Goal: Register for event/course

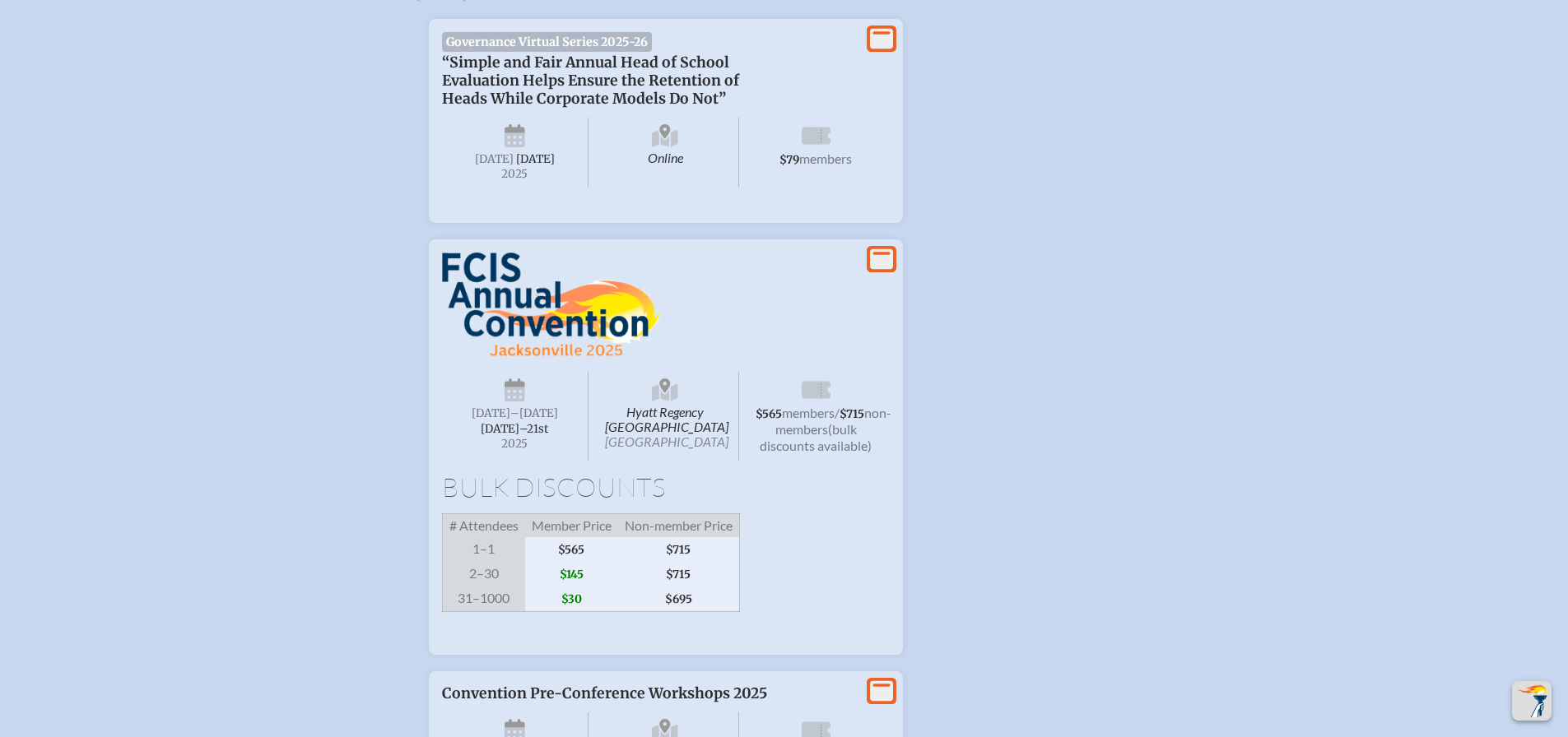
scroll to position [3209, 0]
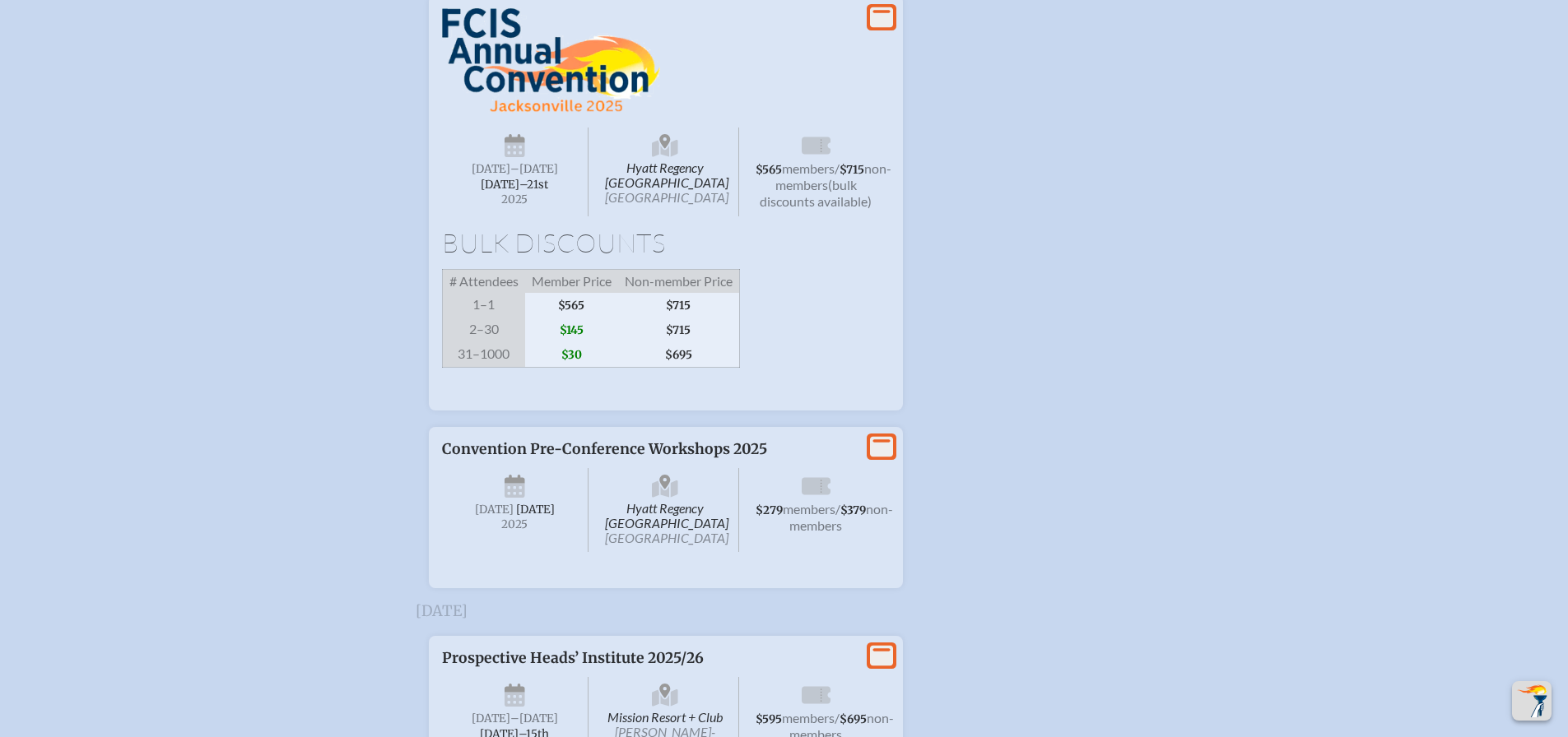
click at [554, 114] on img at bounding box center [551, 60] width 218 height 105
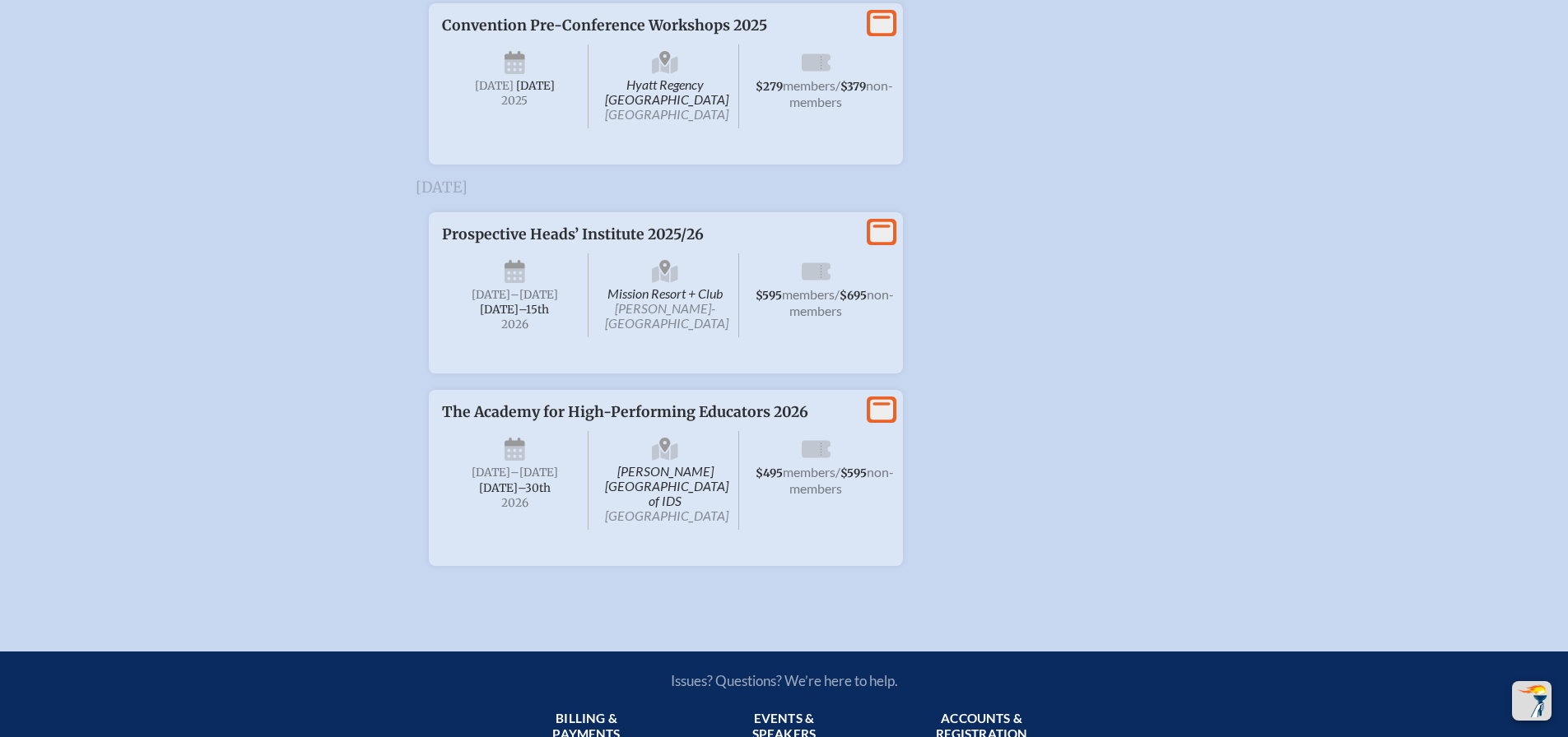
scroll to position [4443, 0]
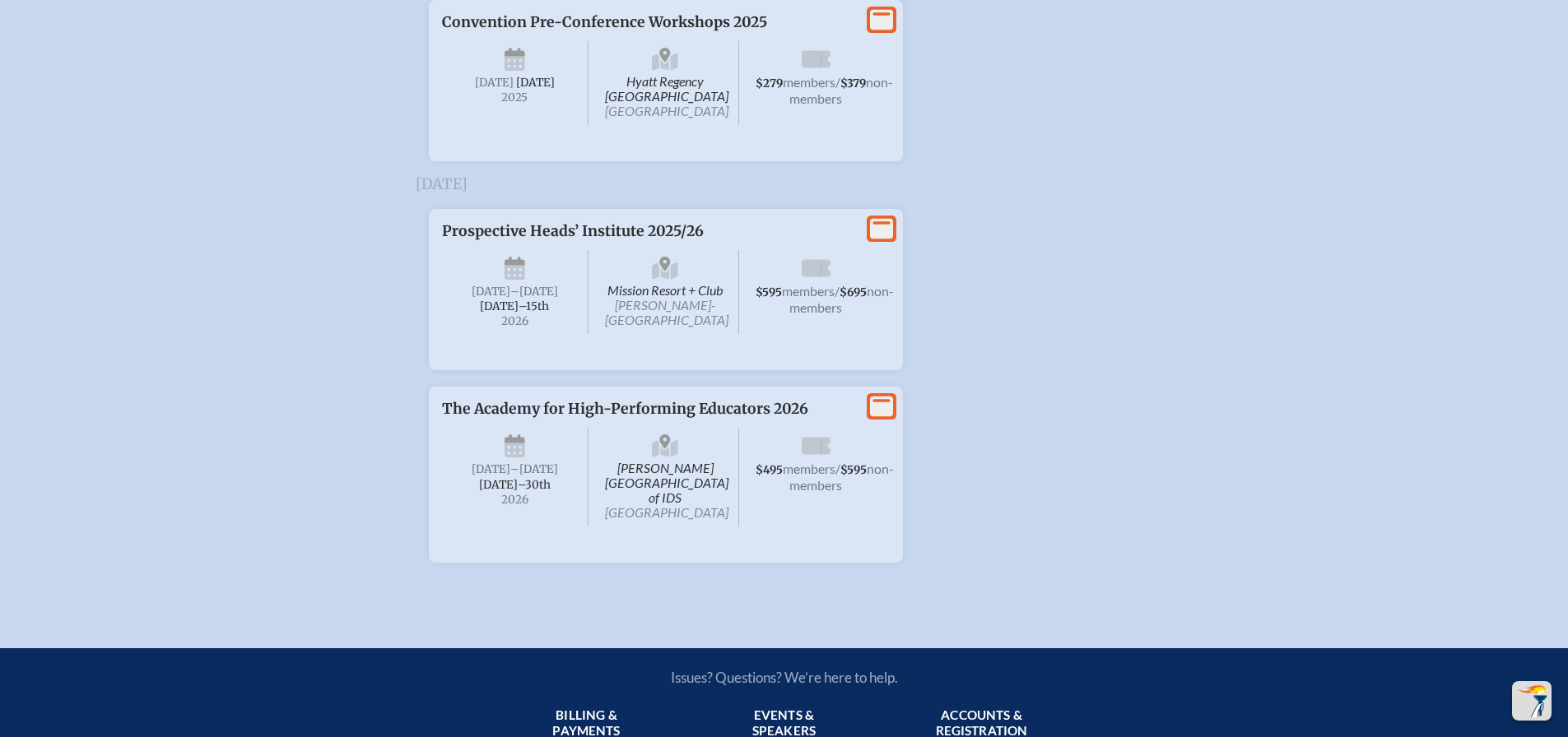
click at [700, 125] on span "Hyatt Regency [GEOGRAPHIC_DATA] [GEOGRAPHIC_DATA]" at bounding box center [664, 83] width 147 height 84
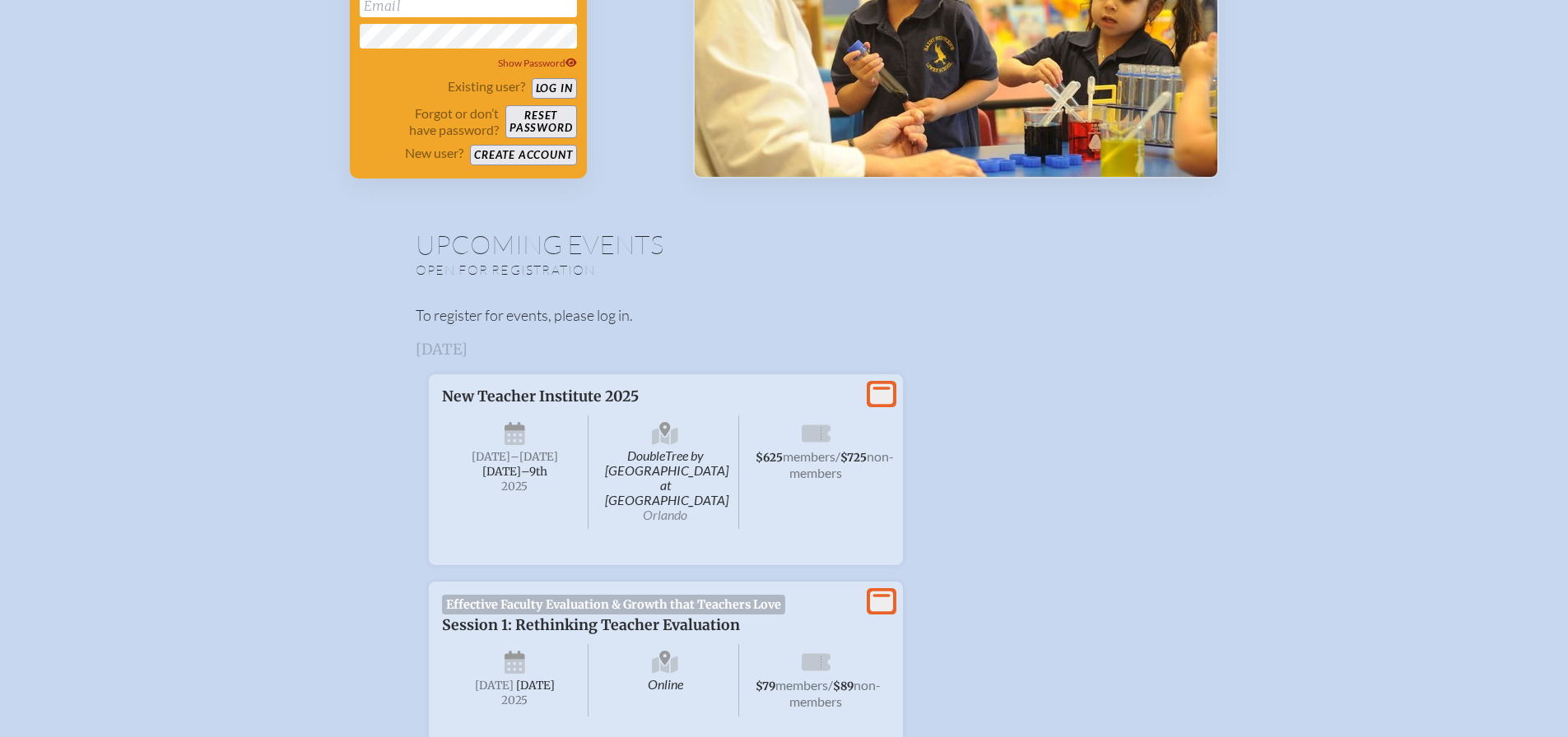
scroll to position [0, 0]
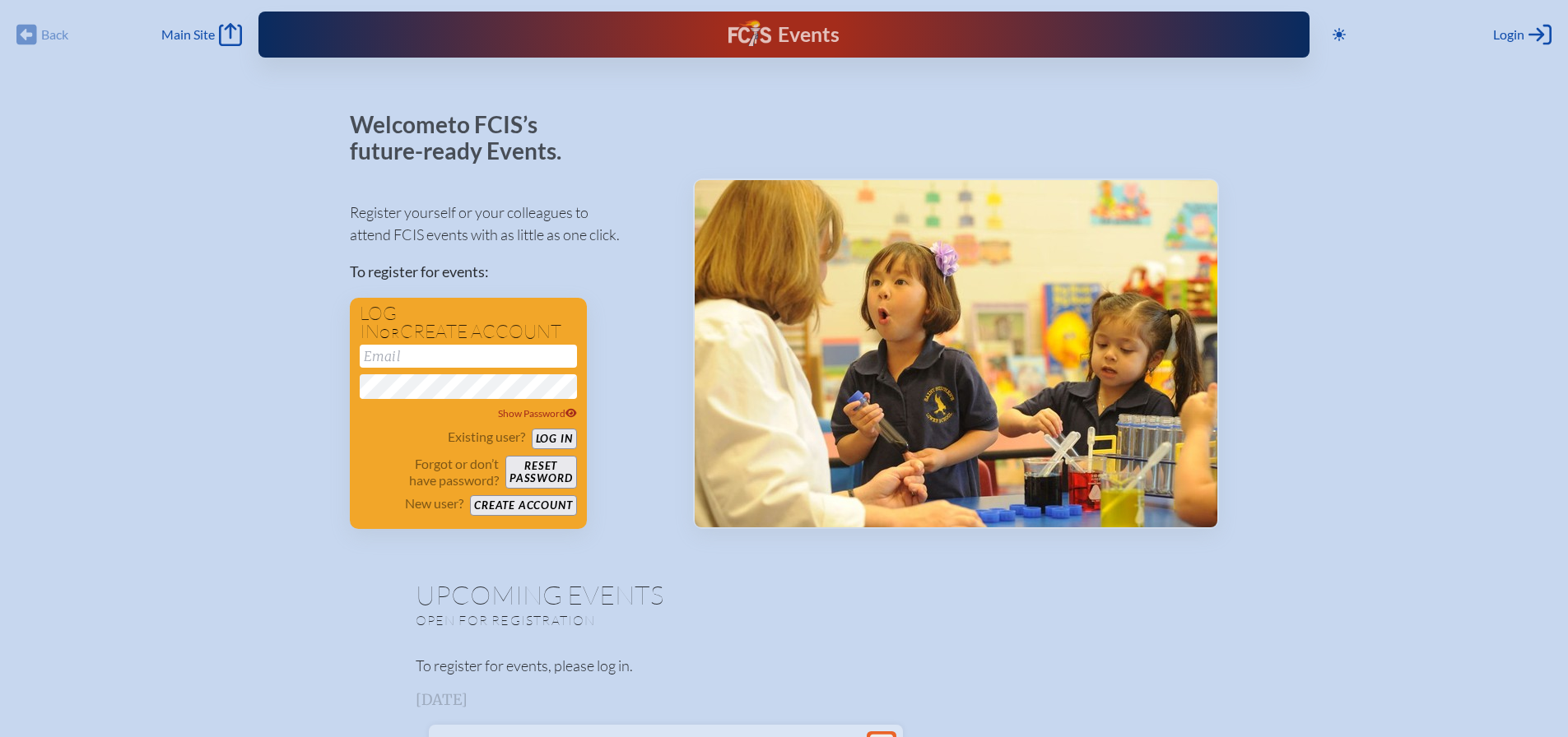
click at [36, 42] on div "Back Back Main Site Main Site" at bounding box center [129, 35] width 226 height 23
click at [42, 34] on div "Back Back Main Site Main Site" at bounding box center [129, 35] width 226 height 23
click at [24, 39] on div "Back Back Main Site Main Site" at bounding box center [129, 35] width 226 height 23
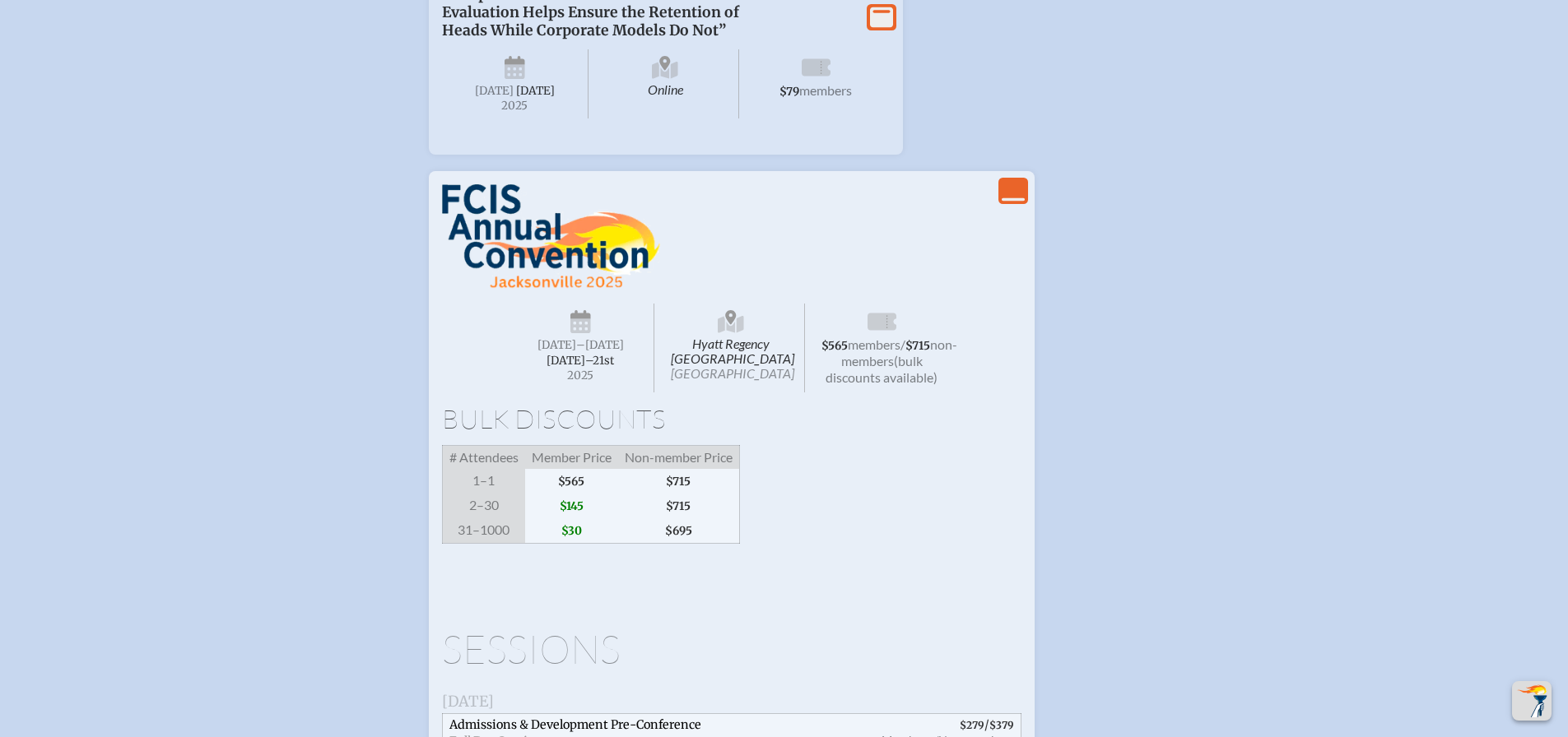
scroll to position [3373, 0]
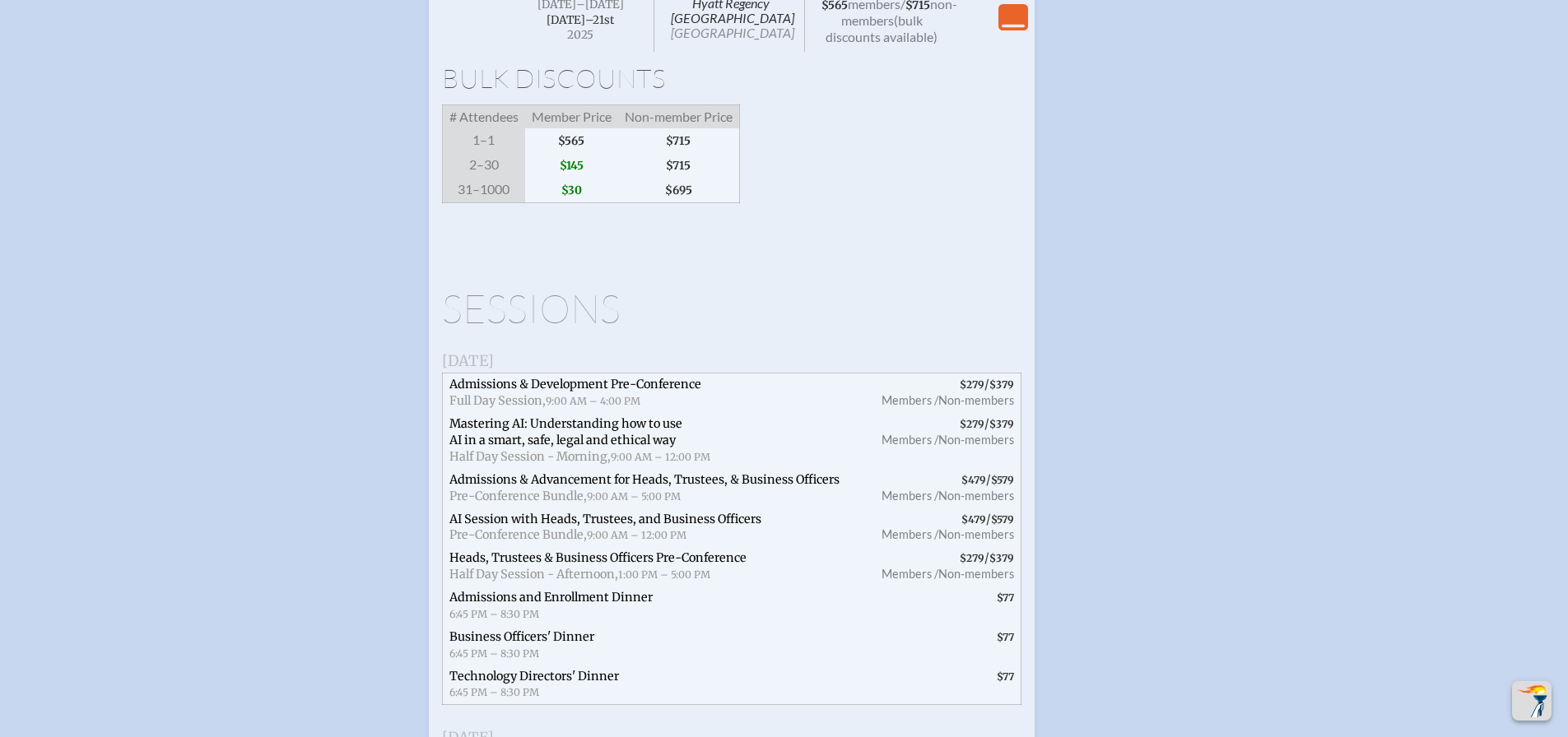
click at [1015, 14] on icon "View Less" at bounding box center [1014, 18] width 23 height 23
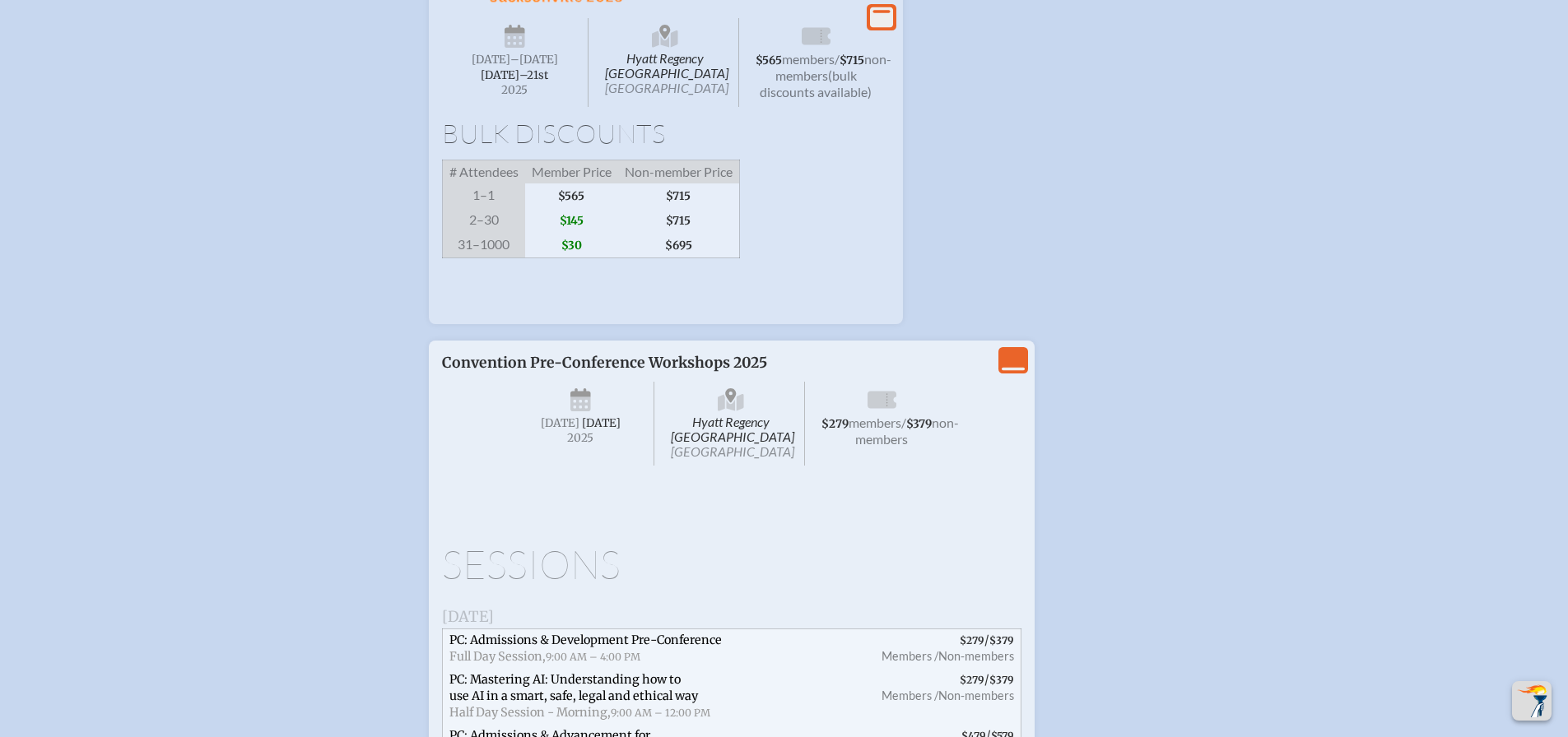
scroll to position [3308, 0]
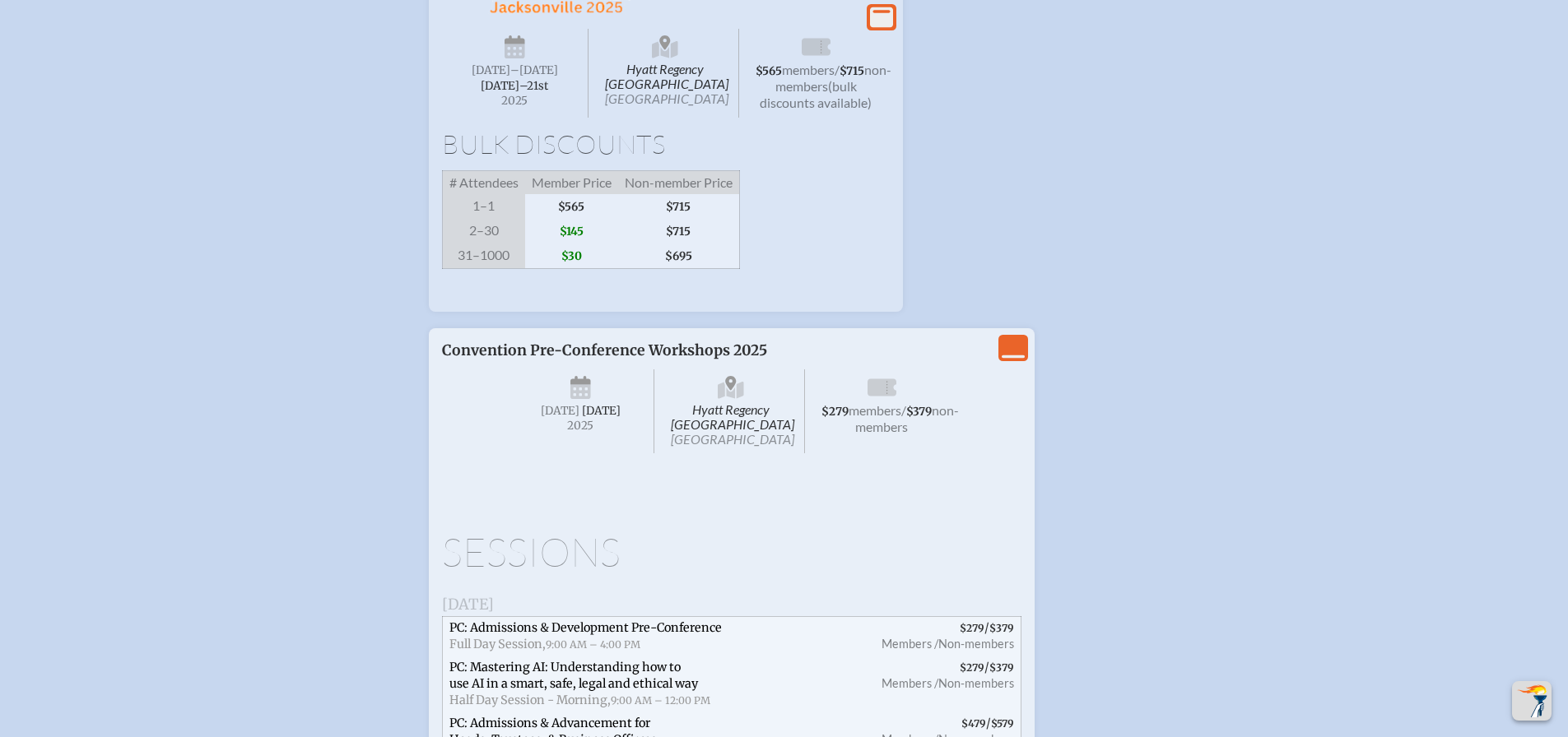
click at [875, 28] on icon at bounding box center [881, 18] width 23 height 20
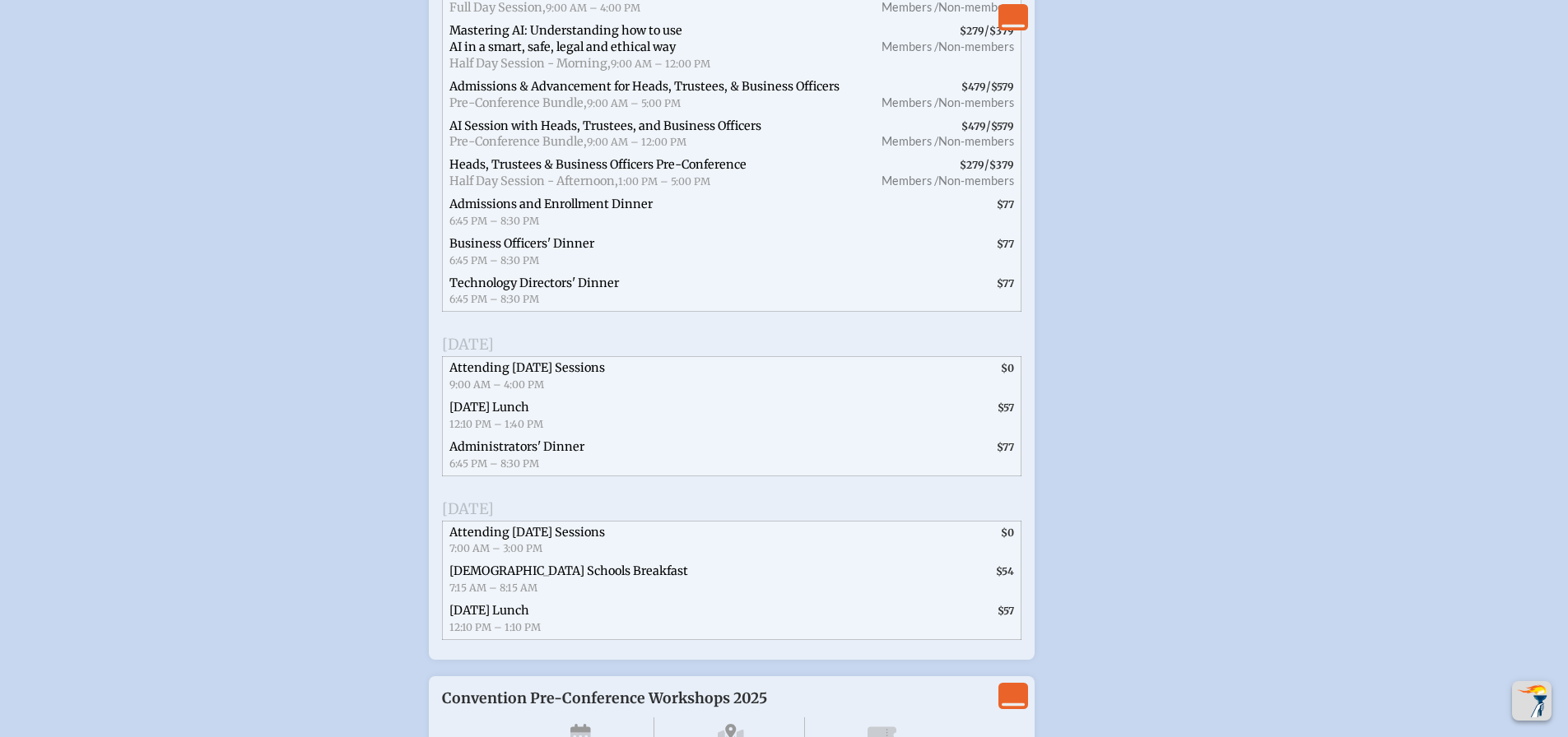
scroll to position [3389, 0]
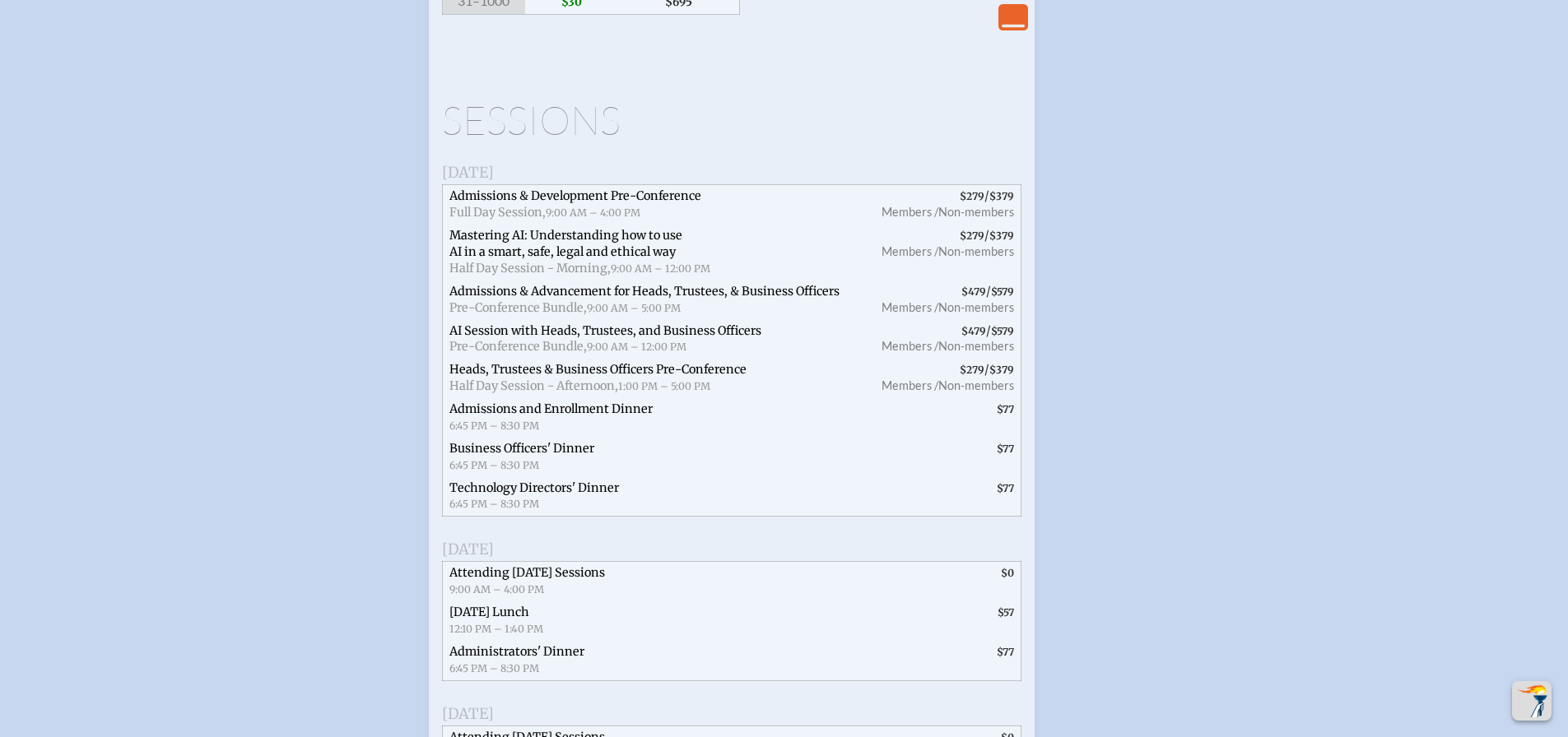
scroll to position [3579, 0]
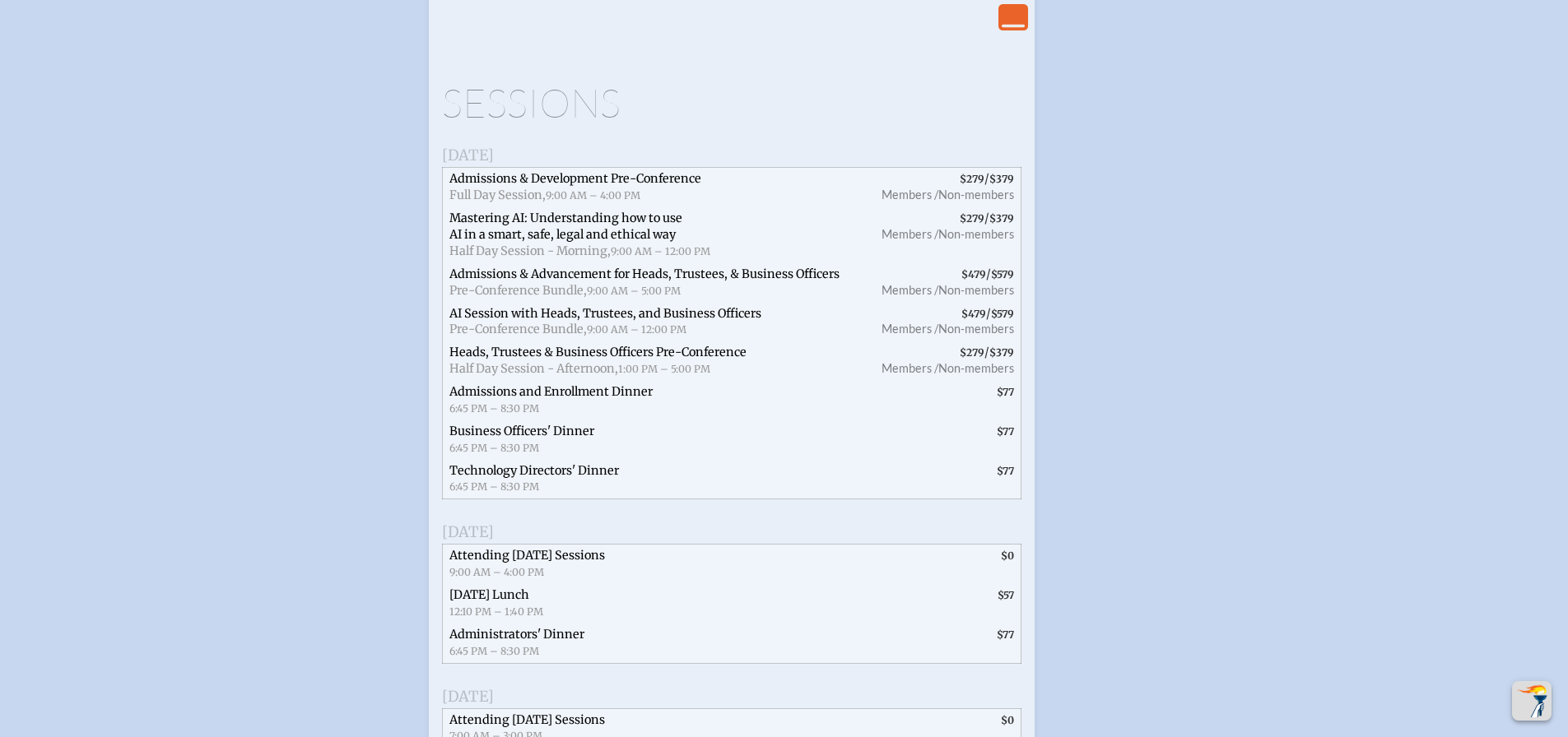
click at [566, 186] on span "Admissions & Development Pre-Conference" at bounding box center [575, 178] width 252 height 15
click at [559, 281] on span "Admissions & Advancement for Heads, Trustees, & Business Officers" at bounding box center [644, 273] width 390 height 15
click at [576, 381] on span "Heads, Trustees & Business Officers Pre-Conference Half Day Session - Afternoon…" at bounding box center [652, 361] width 420 height 40
click at [578, 360] on span "Heads, Trustees & Business Officers Pre-Conference" at bounding box center [597, 352] width 297 height 15
type textarea "Business"
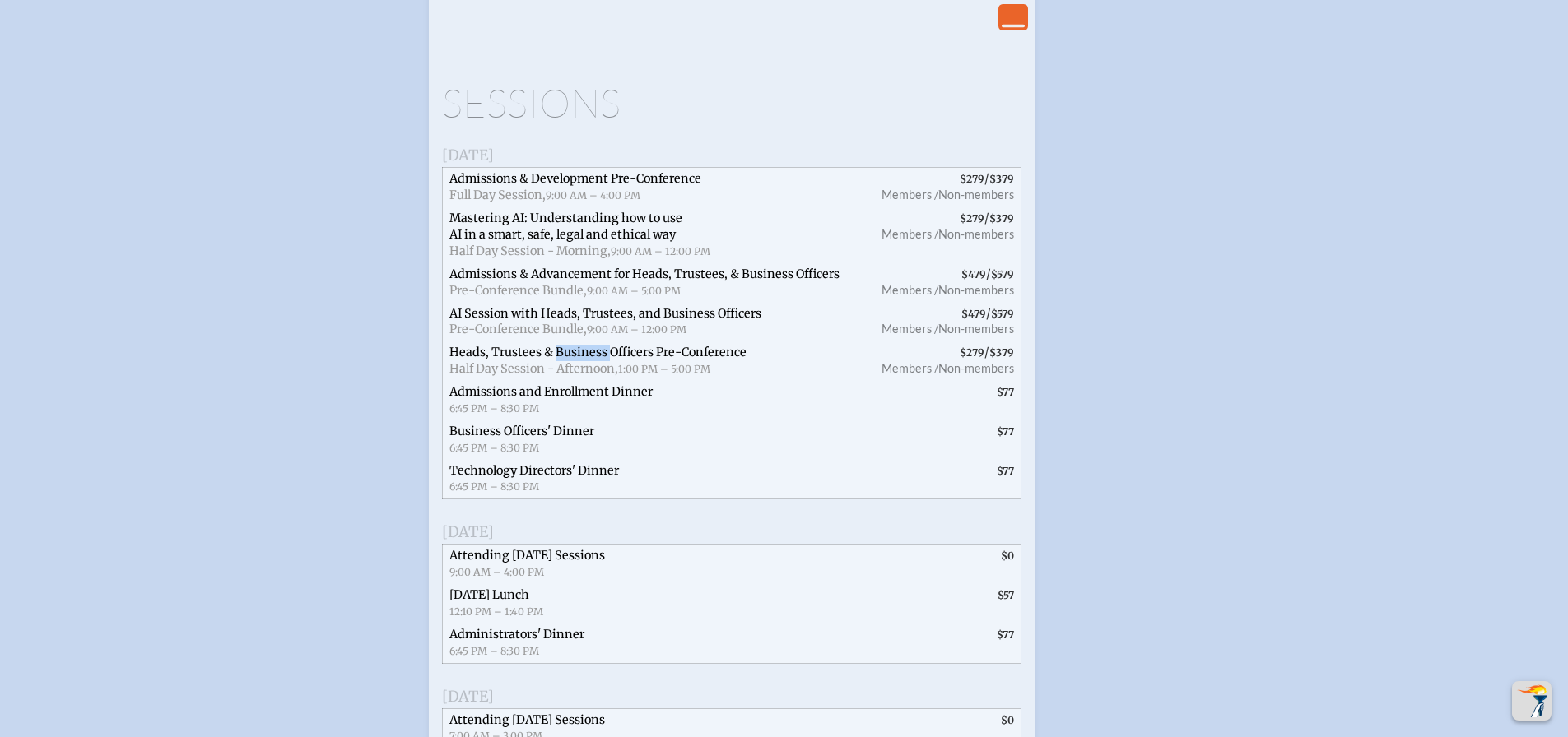
click at [578, 360] on span "Heads, Trustees & Business Officers Pre-Conference" at bounding box center [597, 352] width 297 height 15
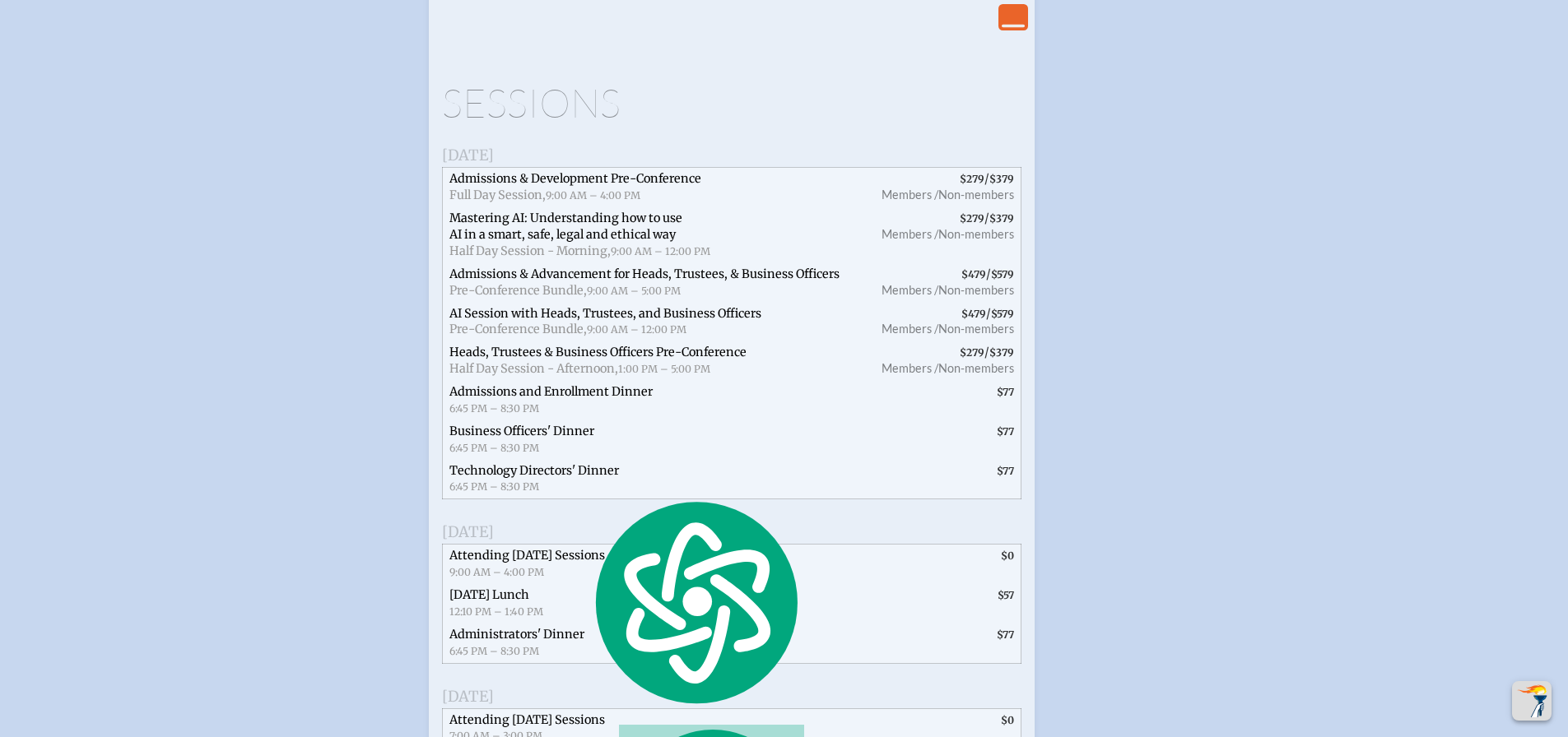
click at [879, 460] on span "$77" at bounding box center [942, 439] width 158 height 40
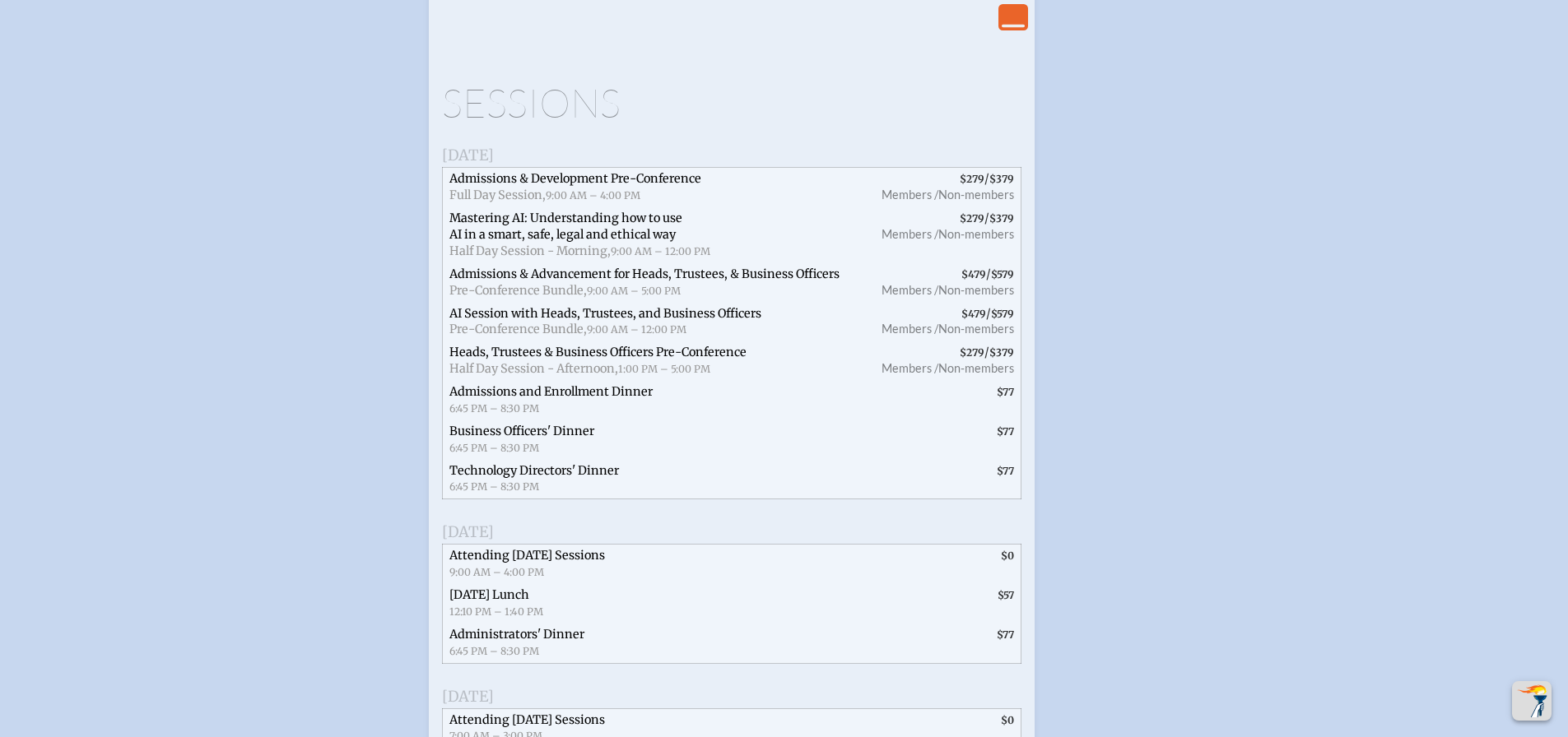
click at [594, 376] on span "Half Day Session - Afternoon," at bounding box center [533, 368] width 168 height 15
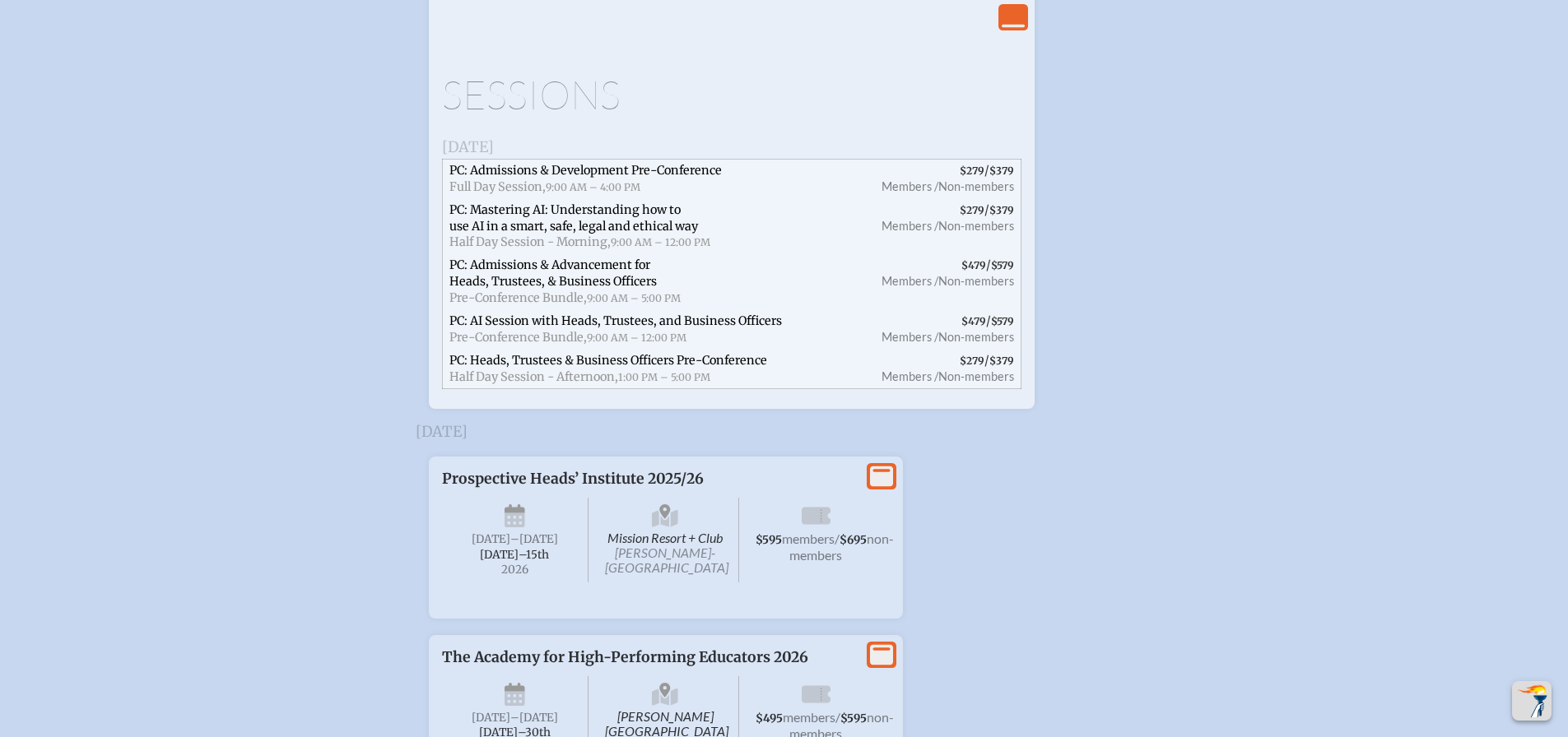
scroll to position [4649, 0]
